Goal: Task Accomplishment & Management: Manage account settings

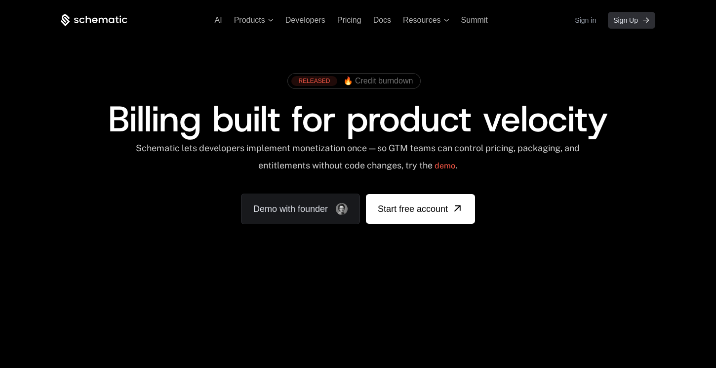
click at [632, 23] on span "Sign Up" at bounding box center [625, 20] width 25 height 10
click at [584, 22] on link "Sign in" at bounding box center [584, 20] width 21 height 16
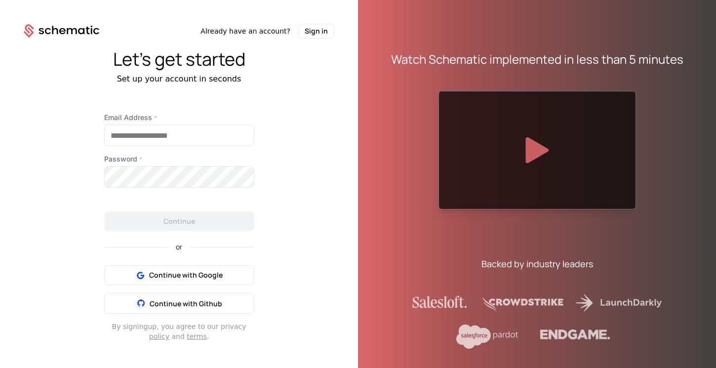
click at [538, 150] on icon at bounding box center [537, 150] width 23 height 26
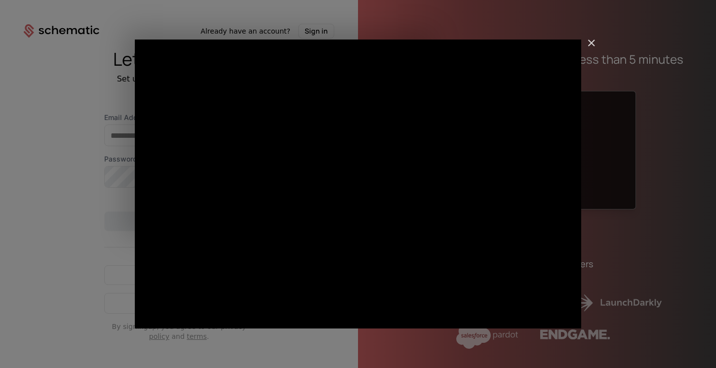
click at [594, 42] on img "Close" at bounding box center [586, 47] width 17 height 17
